Goal: Entertainment & Leisure: Browse casually

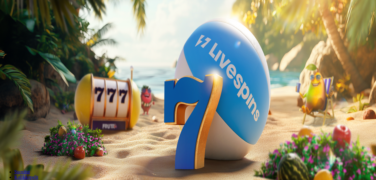
click at [360, 62] on div "200 Ilmaiskierrosta €50 €150 €250 *** € € Talleta ja pelaa 200 kierrätysvapaata…" at bounding box center [187, 110] width 371 height 97
click at [40, 24] on span "Kirjaudu" at bounding box center [41, 21] width 15 height 4
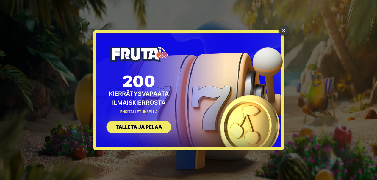
click at [282, 32] on link "×" at bounding box center [284, 31] width 10 height 10
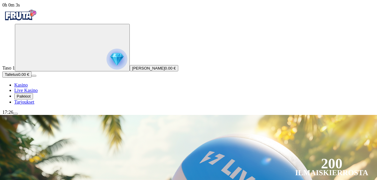
click at [15, 113] on span "menu icon" at bounding box center [15, 113] width 0 height 0
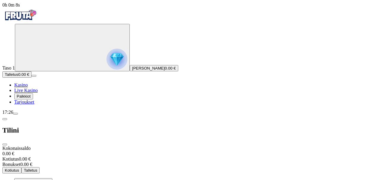
click at [44, 69] on circle "Primary" at bounding box center [62, 47] width 61 height 61
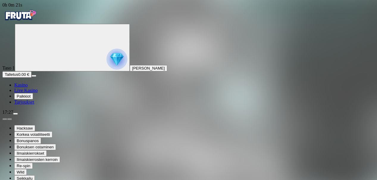
click at [36, 17] on img "Primary" at bounding box center [20, 15] width 36 height 15
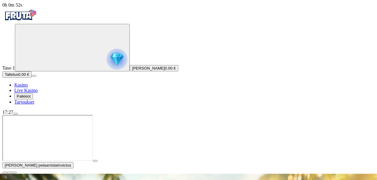
click at [5, 172] on span "close icon" at bounding box center [5, 172] width 0 height 0
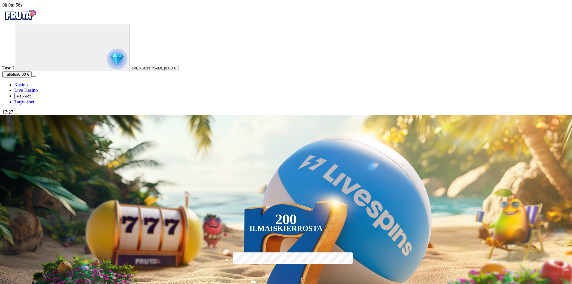
drag, startPoint x: 364, startPoint y: 167, endPoint x: 405, endPoint y: 273, distance: 114.3
drag, startPoint x: 381, startPoint y: 251, endPoint x: 381, endPoint y: 217, distance: 33.7
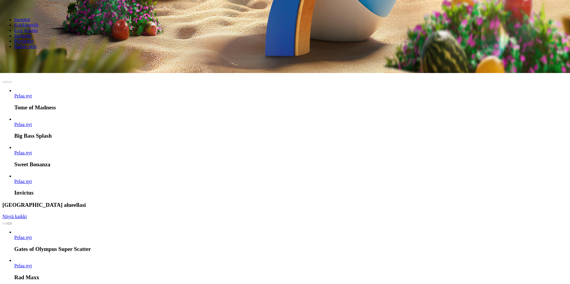
scroll to position [209, 0]
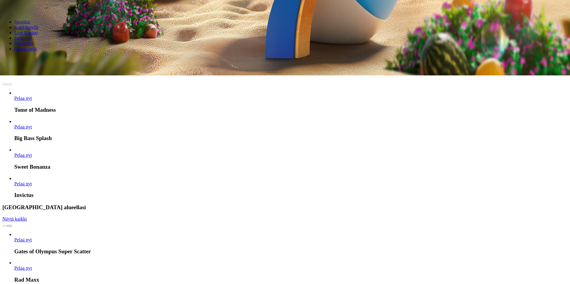
click at [32, 96] on link "Pelaa nyt" at bounding box center [23, 98] width 18 height 5
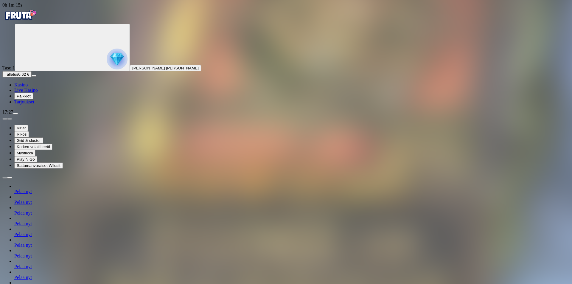
click at [33, 18] on img "Primary" at bounding box center [20, 15] width 36 height 15
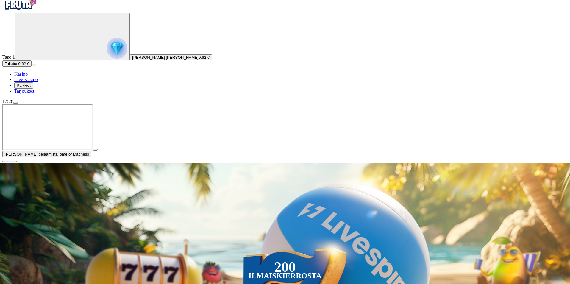
scroll to position [30, 0]
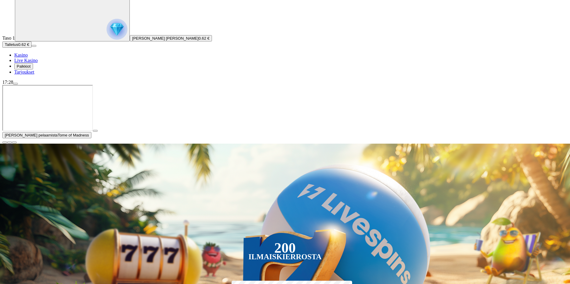
drag, startPoint x: 561, startPoint y: 231, endPoint x: 548, endPoint y: 219, distance: 17.5
click at [5, 142] on span "close icon" at bounding box center [5, 142] width 0 height 0
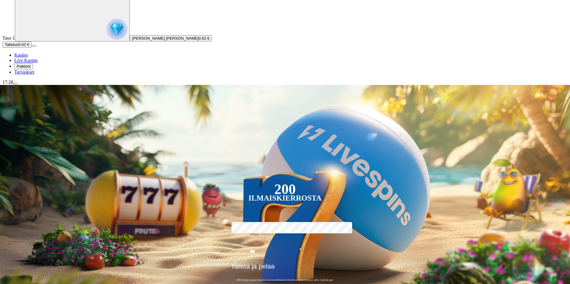
type input "********"
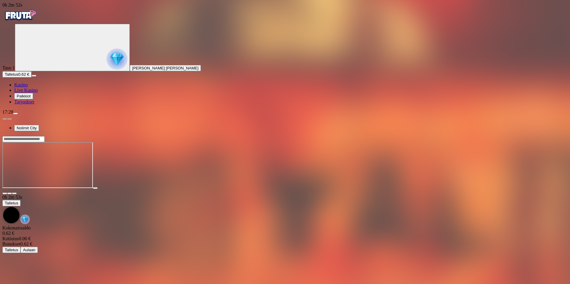
click at [38, 16] on img "Primary" at bounding box center [20, 15] width 36 height 15
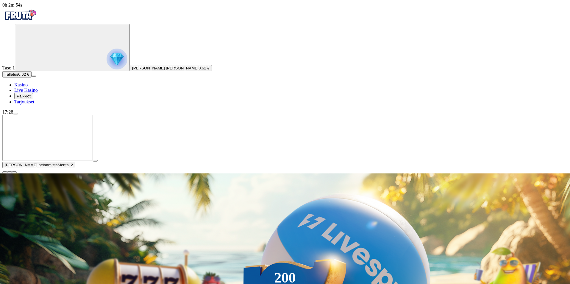
type input "*******"
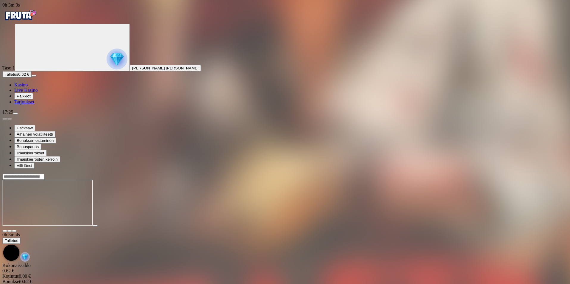
click at [14, 231] on span "fullscreen icon" at bounding box center [14, 231] width 0 height 0
click at [406, 173] on div at bounding box center [285, 176] width 566 height 6
click at [45, 174] on input "Search" at bounding box center [23, 177] width 42 height 6
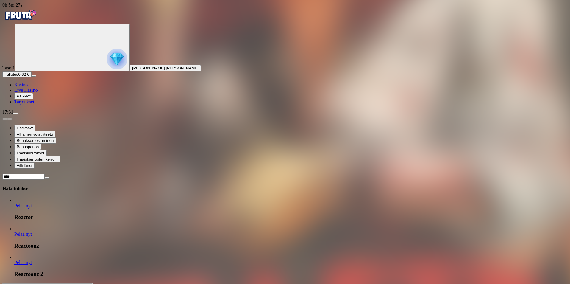
type input "****"
click at [32, 231] on span "Pelaa nyt" at bounding box center [23, 233] width 18 height 5
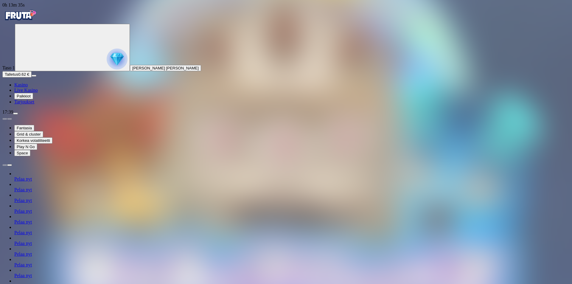
click at [25, 16] on img "Primary" at bounding box center [20, 15] width 36 height 15
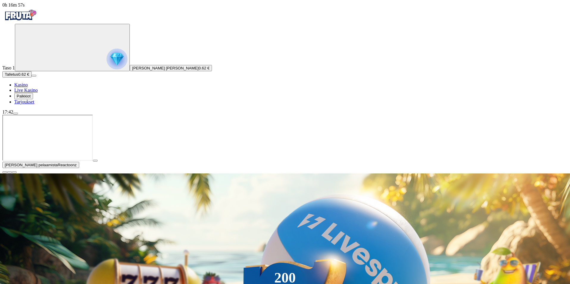
click at [5, 172] on span "close icon" at bounding box center [5, 172] width 0 height 0
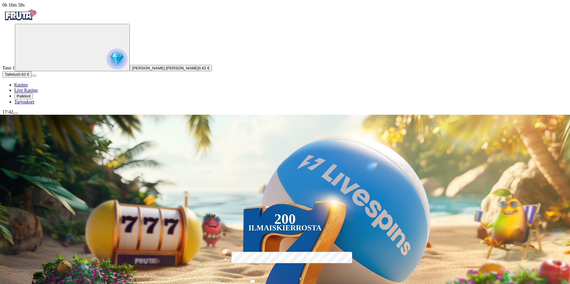
click at [18, 114] on button "menu" at bounding box center [15, 114] width 5 height 2
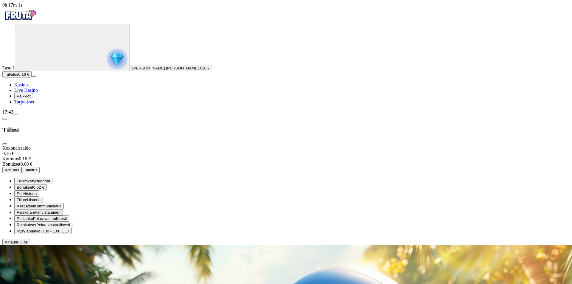
click at [5, 144] on span "close icon" at bounding box center [5, 144] width 0 height 0
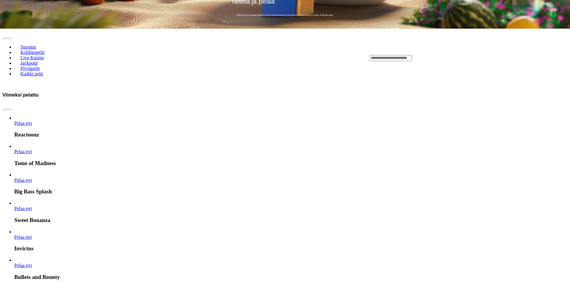
scroll to position [298, 0]
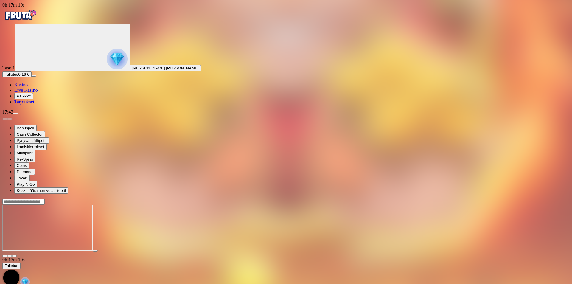
click at [15, 113] on span "menu icon" at bounding box center [15, 113] width 0 height 0
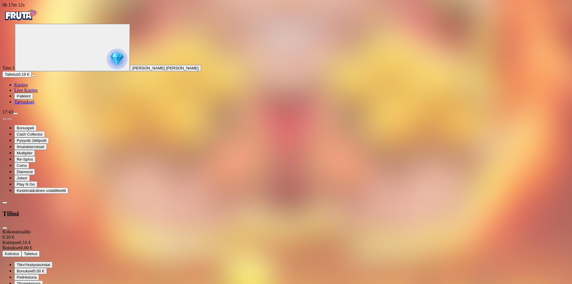
click at [23, 275] on span "Peli" at bounding box center [20, 277] width 7 height 4
click at [108, 240] on div "Valitse aikajakso" at bounding box center [285, 242] width 567 height 5
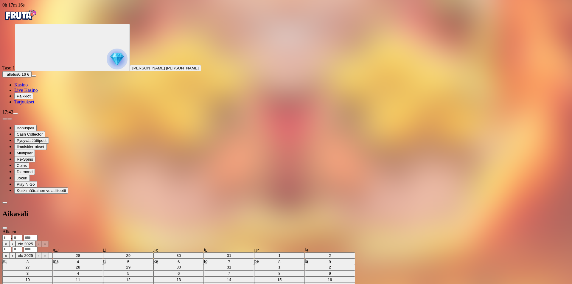
click at [5, 203] on span "chevron-left icon" at bounding box center [5, 203] width 0 height 0
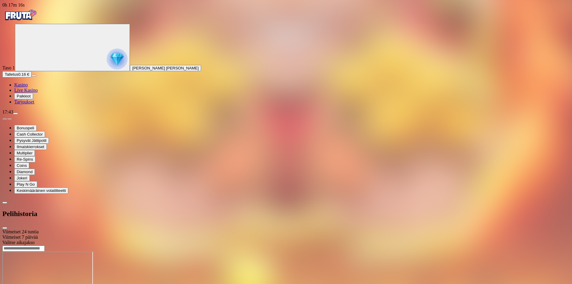
click at [261, 245] on div at bounding box center [285, 245] width 567 height 0
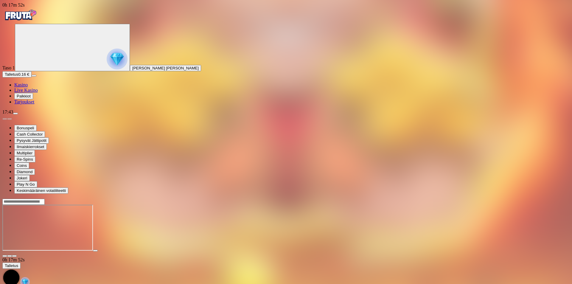
click at [34, 16] on img "Primary" at bounding box center [20, 15] width 36 height 15
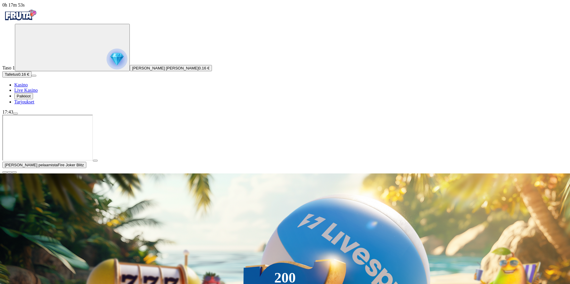
click at [5, 172] on span "close icon" at bounding box center [5, 172] width 0 height 0
